Goal: Navigation & Orientation: Find specific page/section

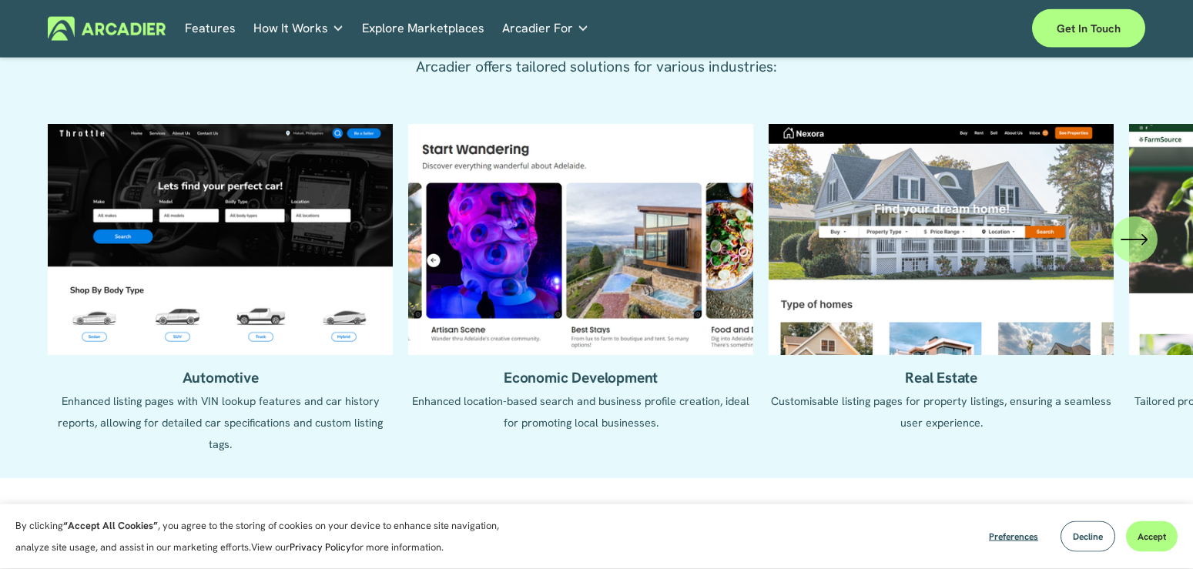
scroll to position [1650, 0]
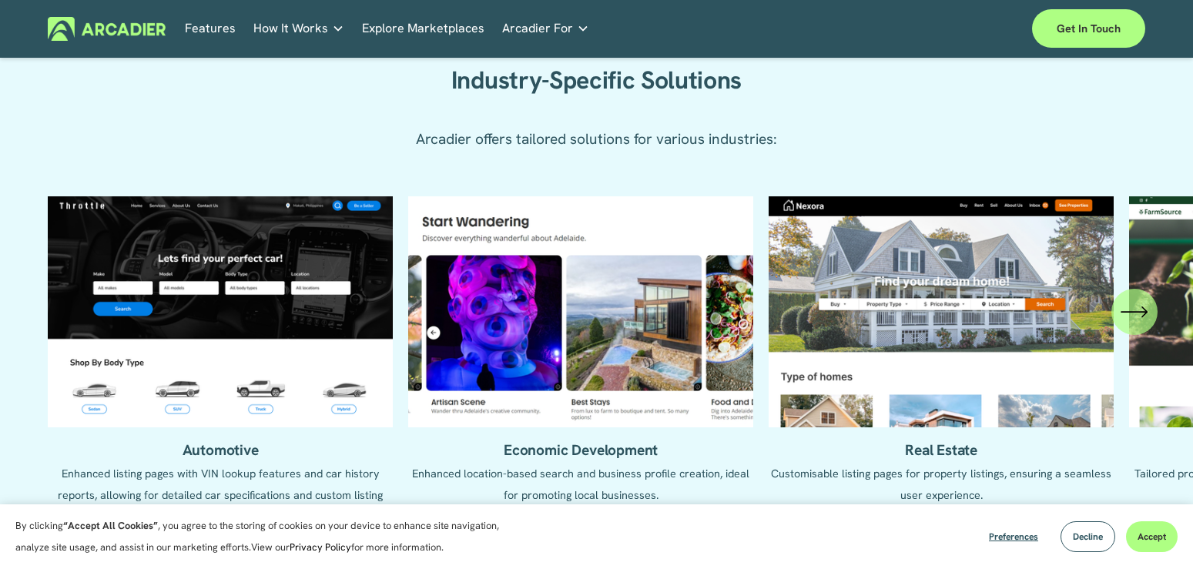
click at [876, 353] on ul "Automotive Enhanced listing pages with VIN lookup features and car history repo…" at bounding box center [596, 361] width 1097 height 331
click at [1140, 313] on icon "\a \a \a Next\a \a" at bounding box center [1135, 312] width 28 height 28
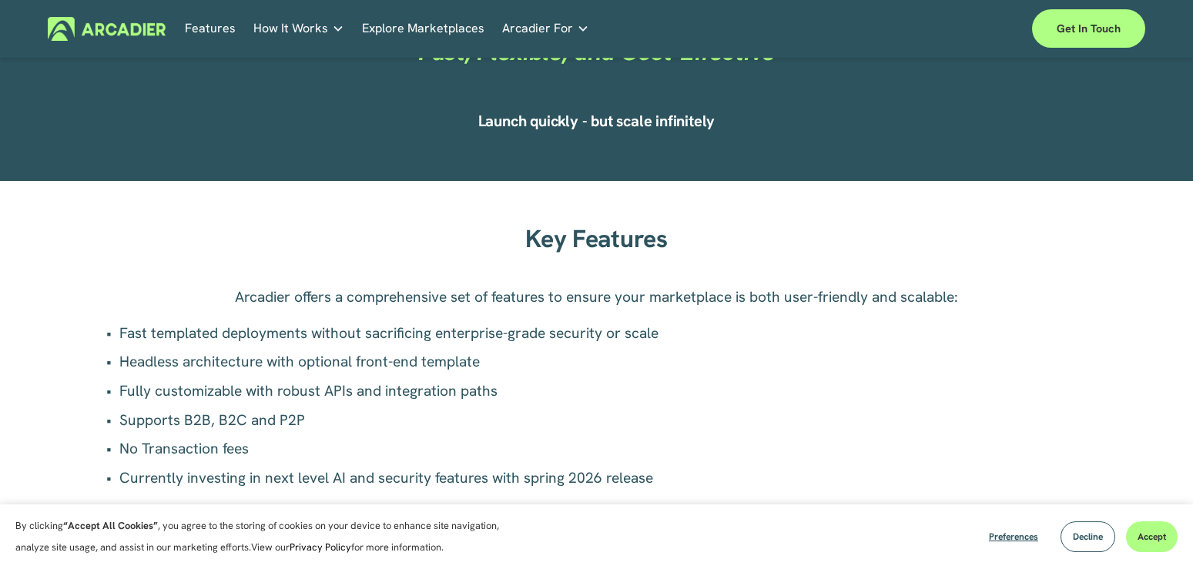
scroll to position [49, 0]
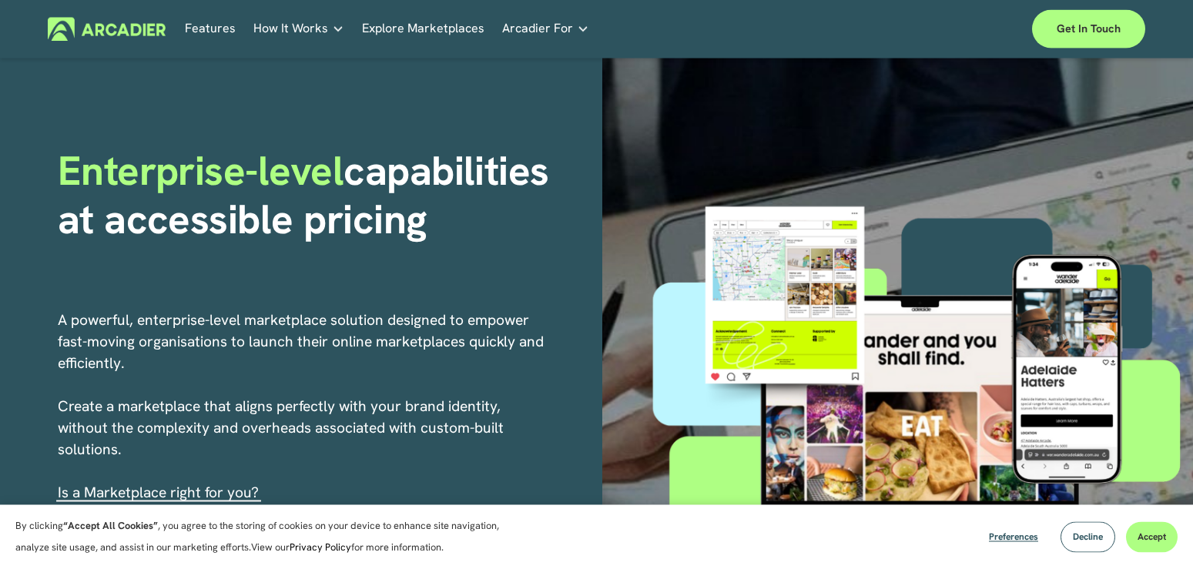
drag, startPoint x: 457, startPoint y: 471, endPoint x: 501, endPoint y: 149, distance: 324.9
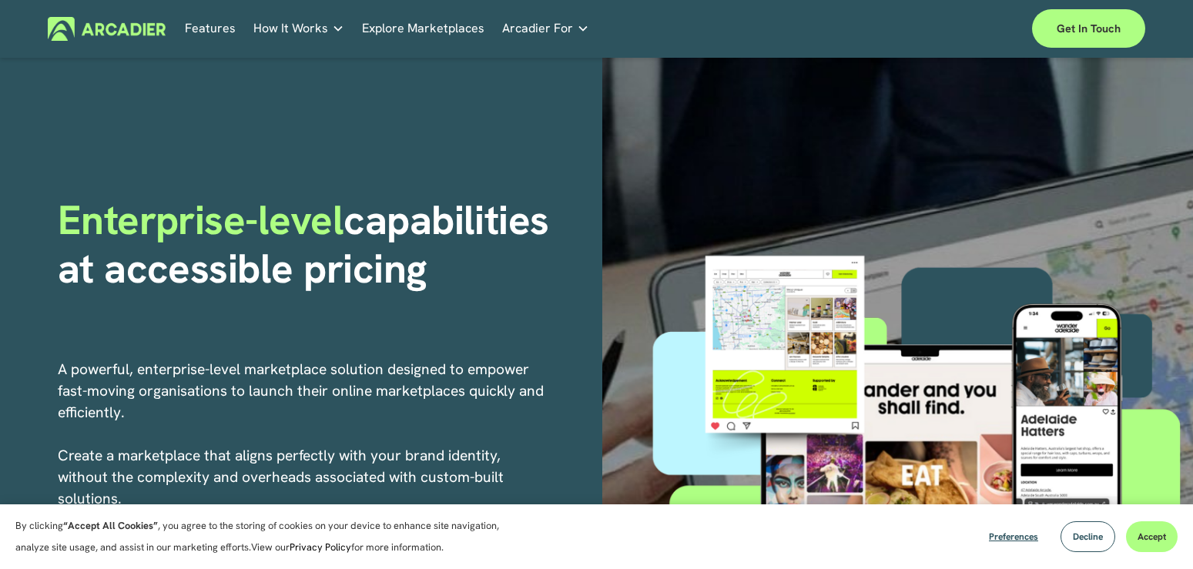
drag, startPoint x: 541, startPoint y: 158, endPoint x: 553, endPoint y: 63, distance: 95.5
click at [212, 28] on link "Features" at bounding box center [210, 29] width 51 height 24
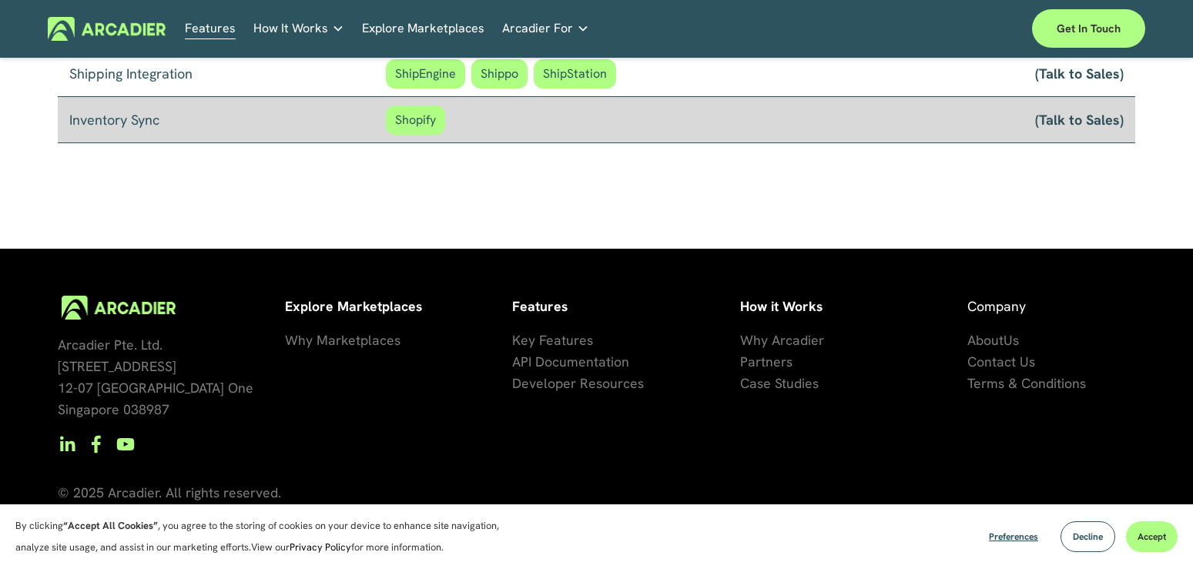
scroll to position [1419, 0]
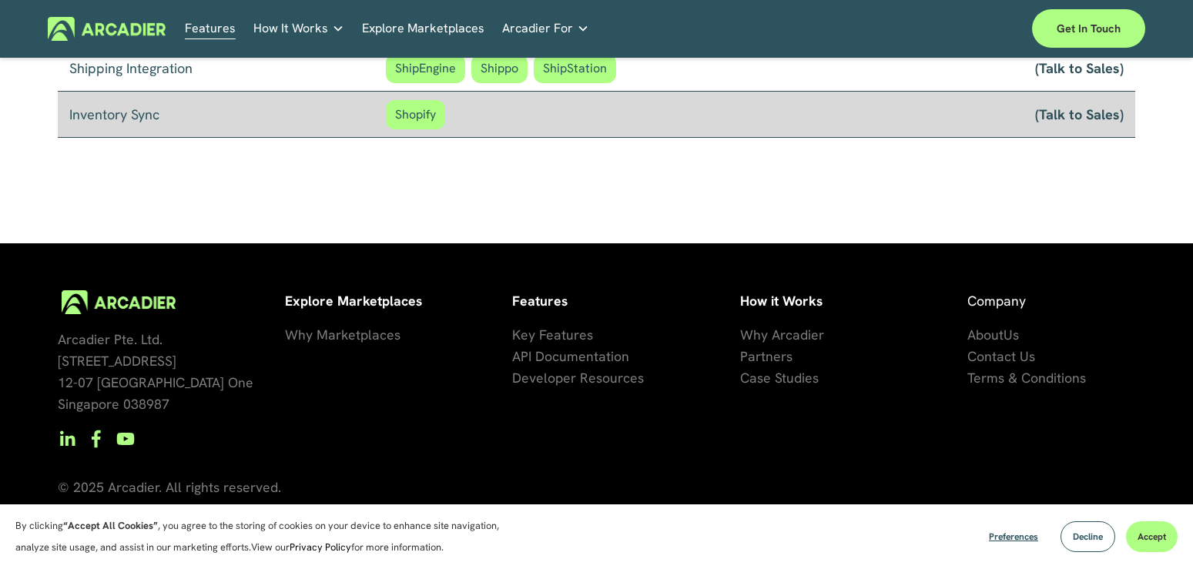
click at [465, 31] on link "Explore Marketplaces" at bounding box center [423, 29] width 122 height 24
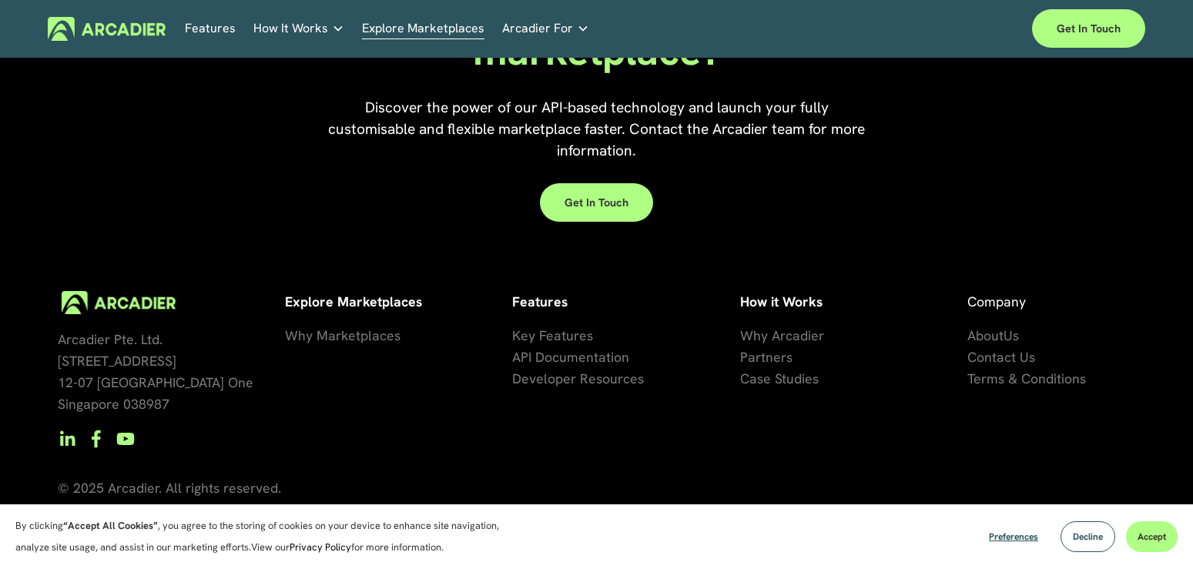
scroll to position [3120, 0]
